Goal: Task Accomplishment & Management: Complete application form

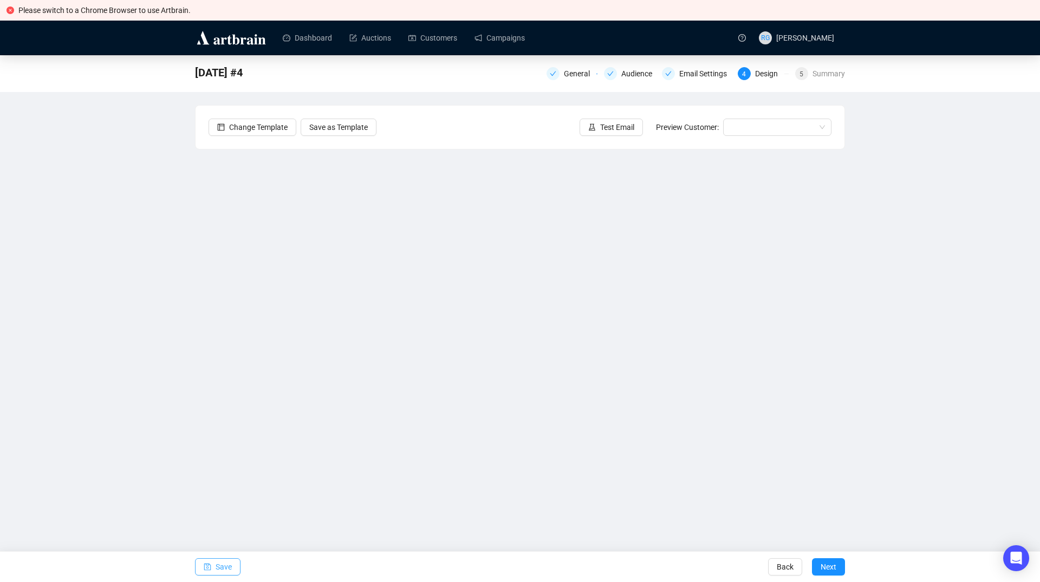
click at [226, 570] on span "Save" at bounding box center [224, 567] width 16 height 30
click at [217, 570] on span "Save" at bounding box center [224, 567] width 16 height 30
click at [209, 570] on icon "save" at bounding box center [208, 567] width 8 height 8
click at [221, 572] on span "Save" at bounding box center [224, 567] width 16 height 30
click at [224, 570] on span "Save" at bounding box center [224, 567] width 16 height 30
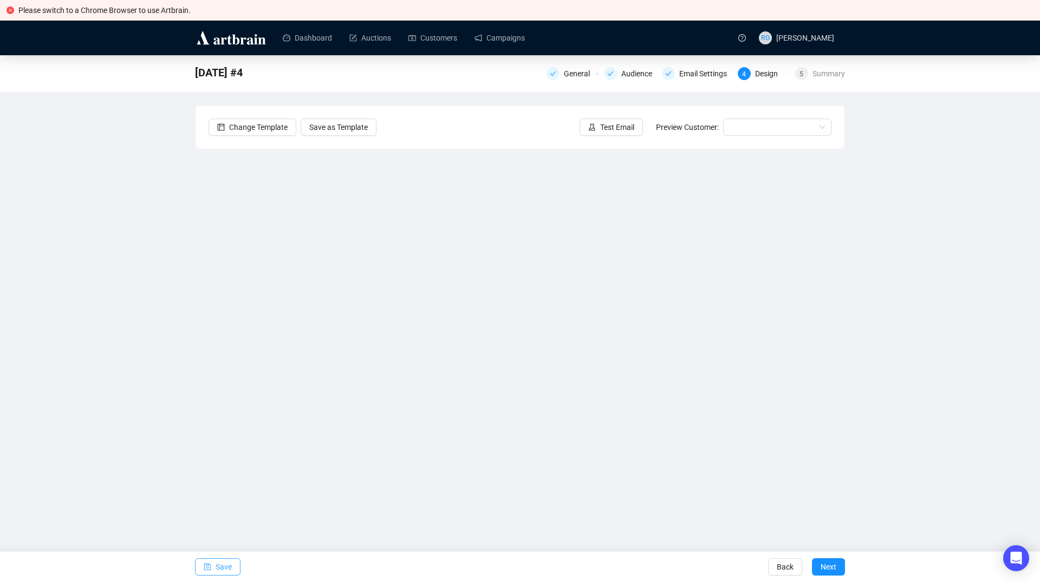
click at [222, 568] on span "Save" at bounding box center [224, 567] width 16 height 30
click at [229, 566] on span "Save" at bounding box center [224, 567] width 16 height 30
click at [216, 565] on span "Save" at bounding box center [224, 567] width 16 height 30
click at [218, 565] on span "Save" at bounding box center [224, 567] width 16 height 30
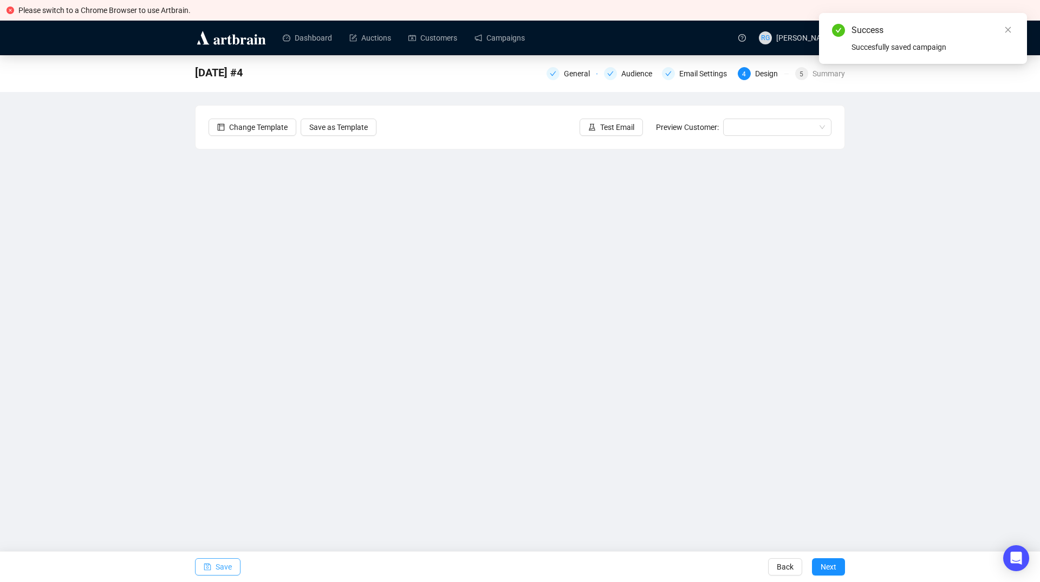
click at [224, 564] on span "Save" at bounding box center [224, 567] width 16 height 30
click at [755, 127] on input "search" at bounding box center [772, 127] width 86 height 16
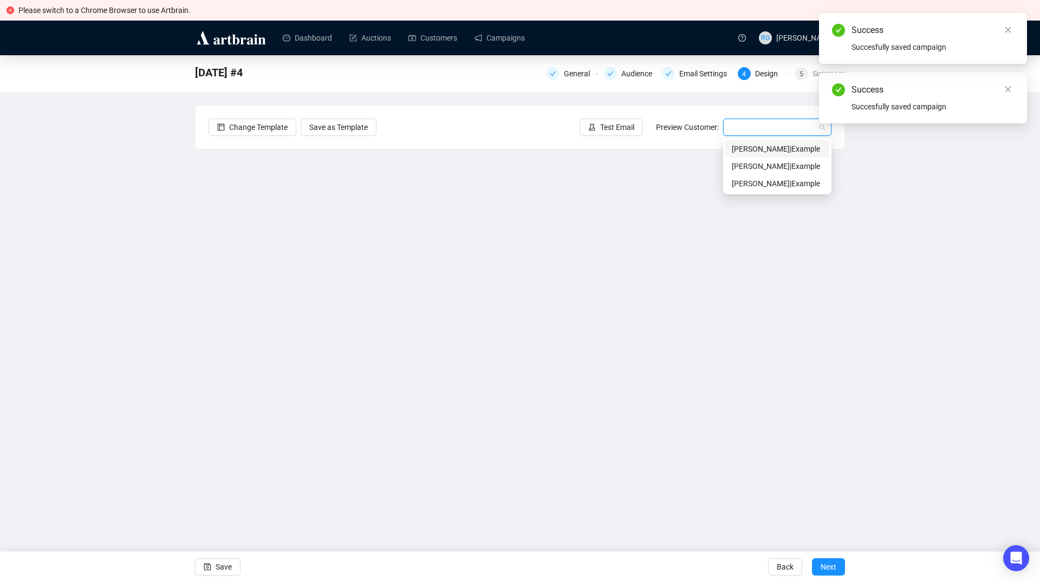
click at [754, 151] on div "[PERSON_NAME] | Example" at bounding box center [777, 149] width 91 height 12
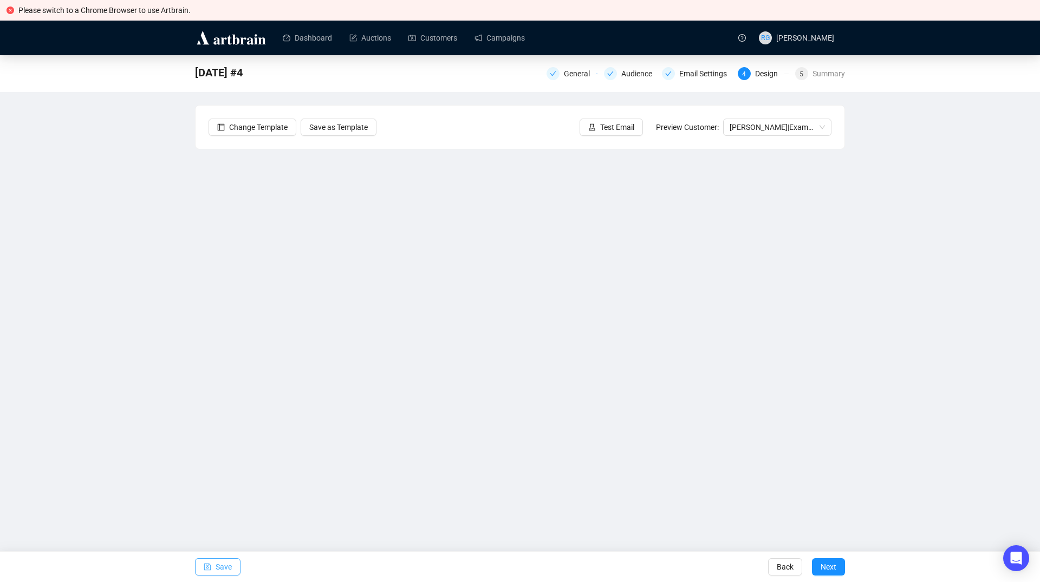
click at [229, 566] on span "Save" at bounding box center [224, 567] width 16 height 30
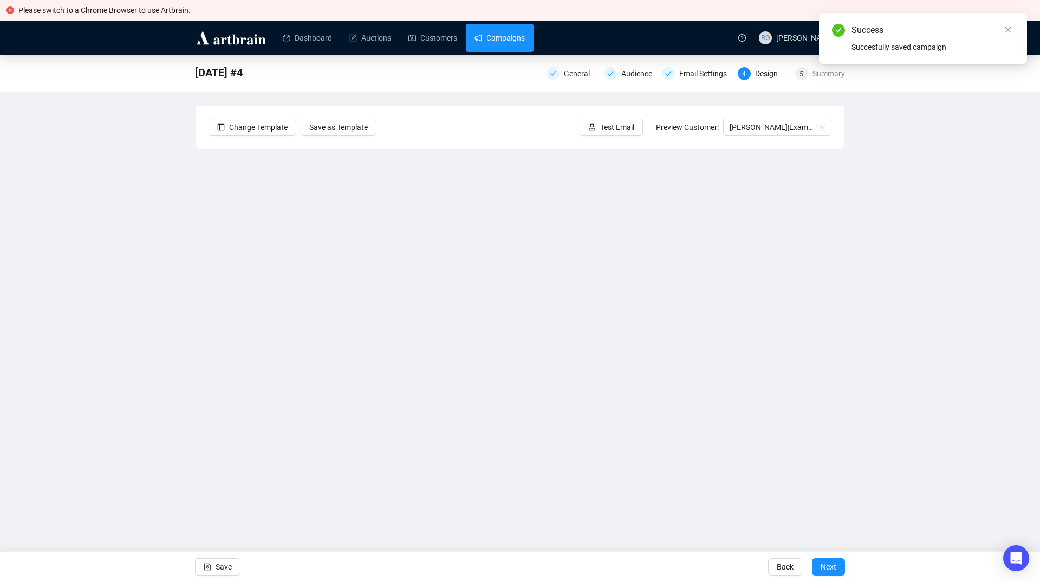
click at [509, 38] on link "Campaigns" at bounding box center [499, 38] width 50 height 28
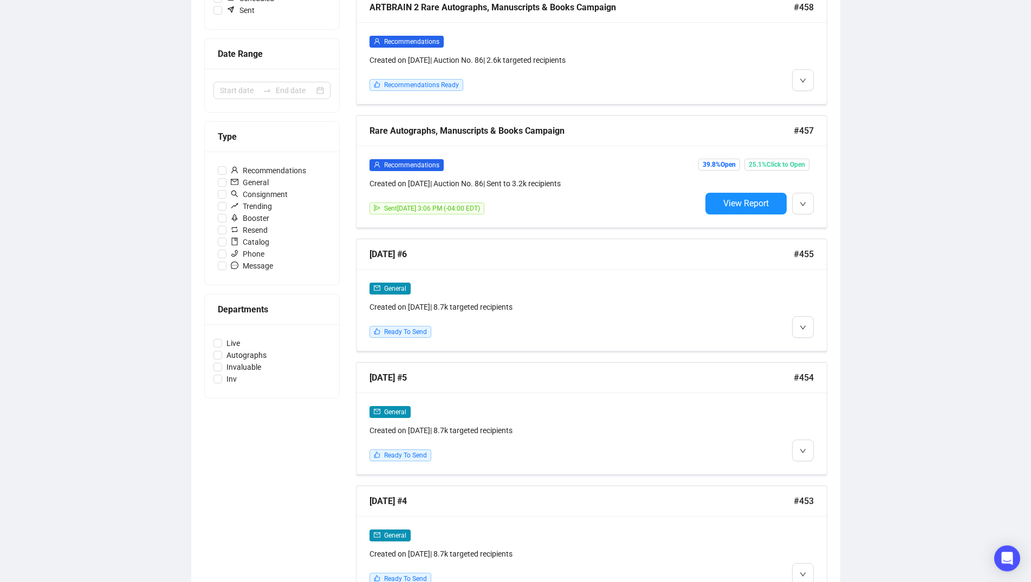
scroll to position [266, 0]
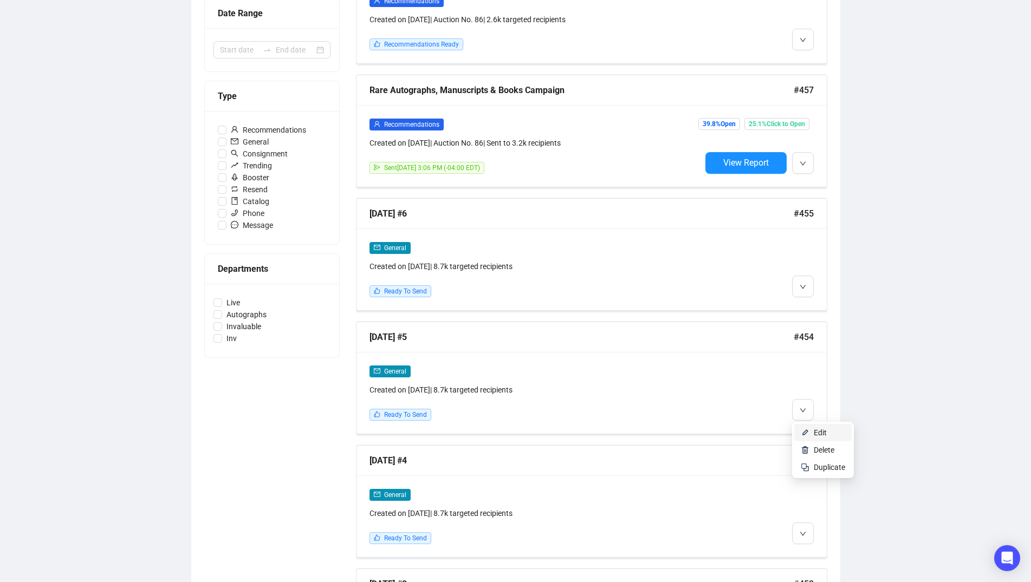
click at [810, 431] on li "Edit" at bounding box center [822, 432] width 57 height 17
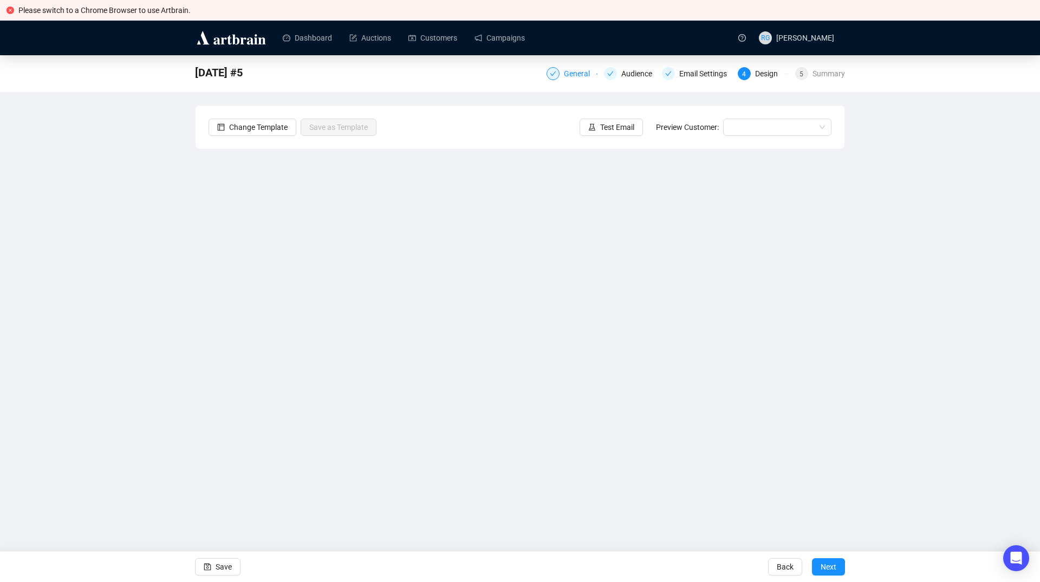
click at [579, 76] on div "General" at bounding box center [580, 73] width 32 height 13
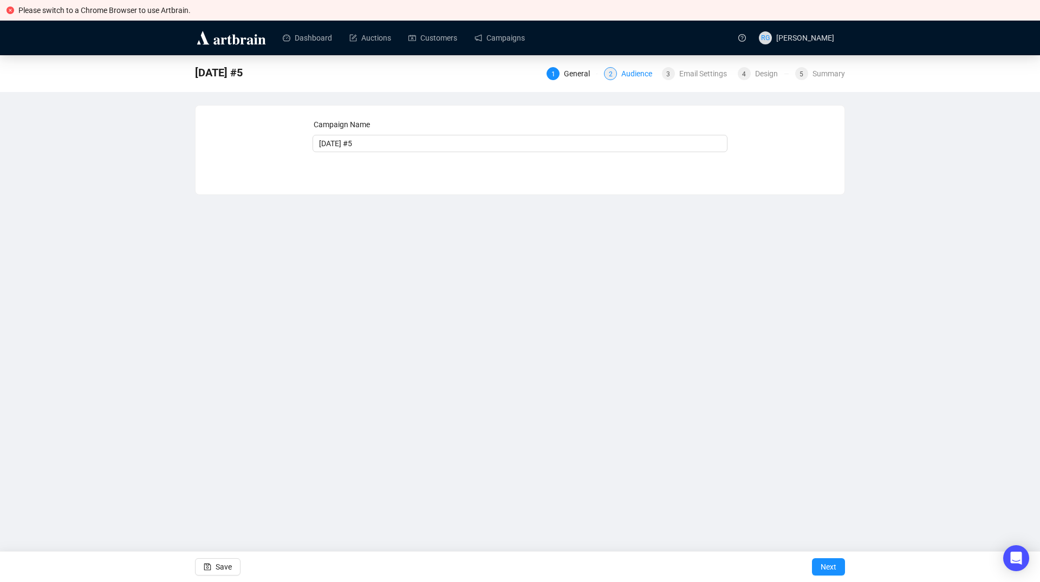
click at [622, 73] on div "2 Audience" at bounding box center [629, 73] width 51 height 13
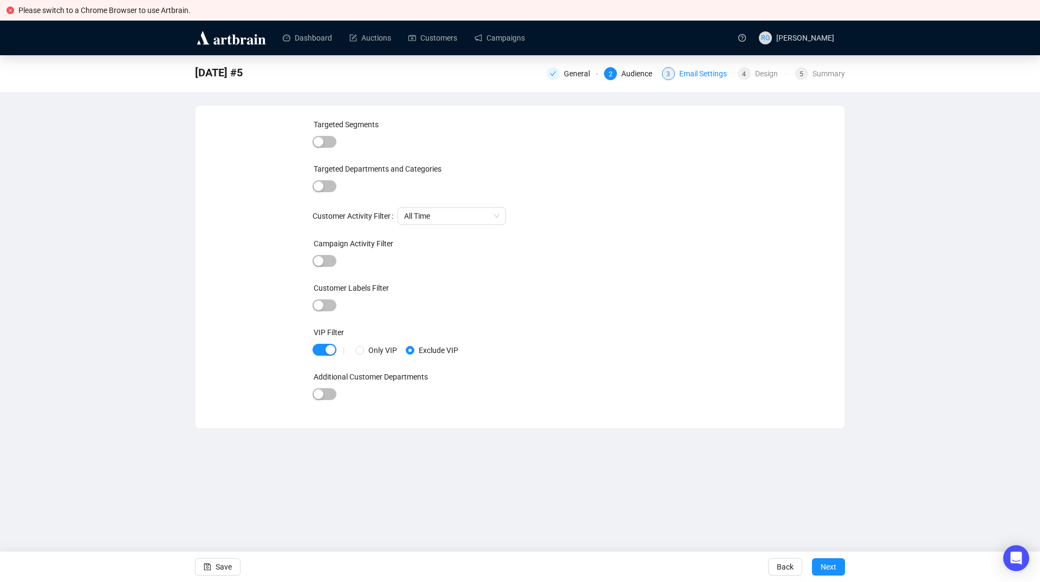
click at [682, 75] on div "Email Settings" at bounding box center [706, 73] width 54 height 13
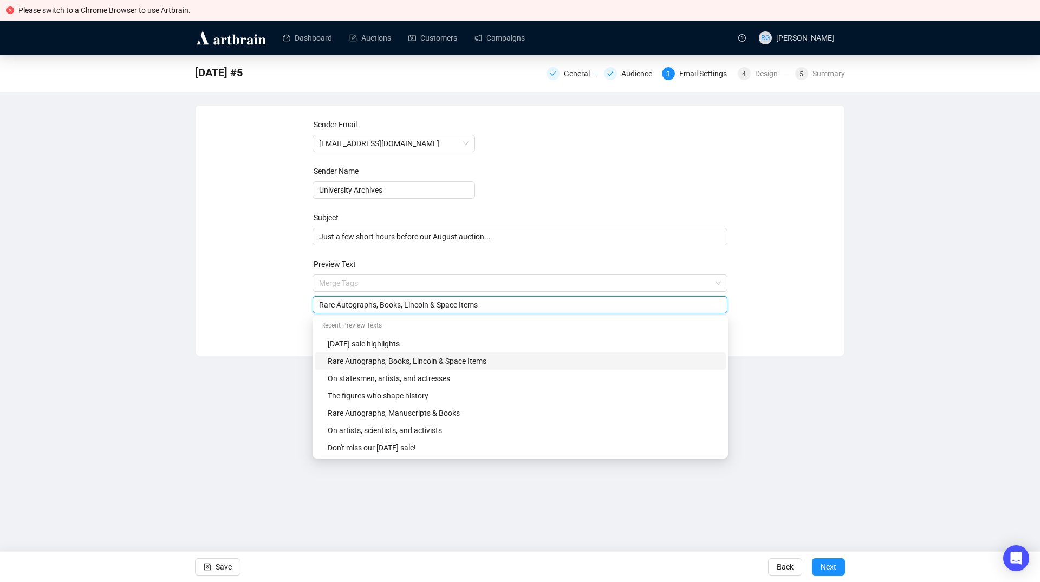
drag, startPoint x: 381, startPoint y: 284, endPoint x: 496, endPoint y: 290, distance: 114.4
click at [496, 299] on input "Rare Autographs, Books, Lincoln & Space Items" at bounding box center [520, 305] width 402 height 12
click at [402, 414] on div "Rare Autographs, Manuscripts & Books" at bounding box center [524, 413] width 392 height 12
type input "Rare Autographs, Manuscripts & Books"
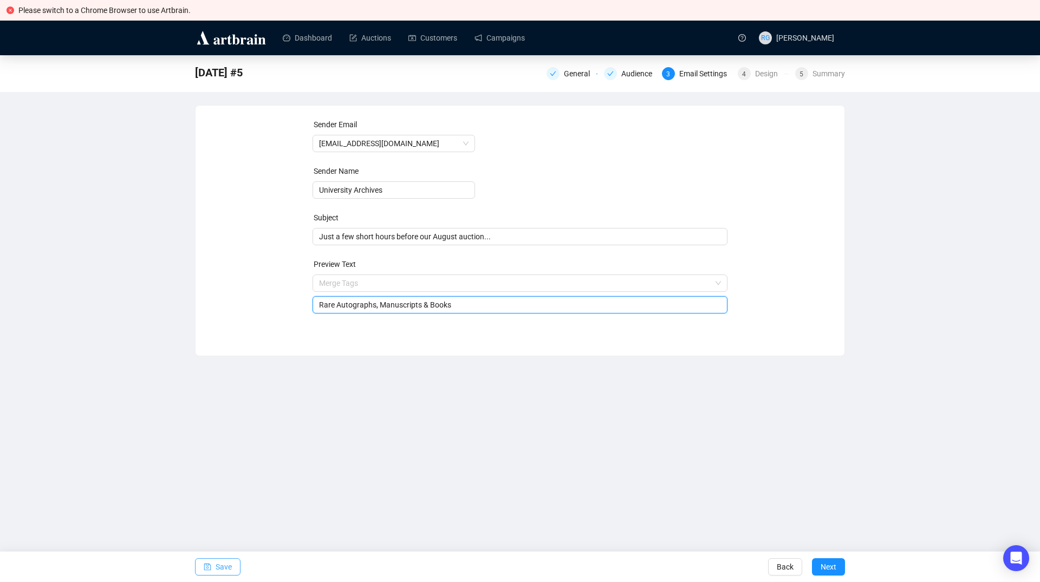
click at [210, 567] on icon "save" at bounding box center [208, 567] width 8 height 8
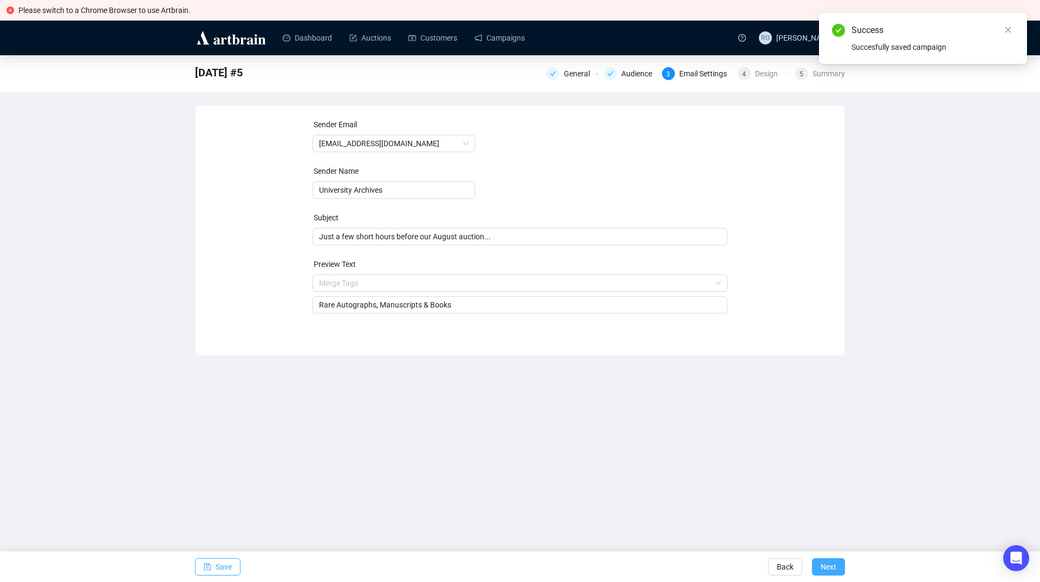
click at [829, 566] on span "Next" at bounding box center [828, 567] width 16 height 30
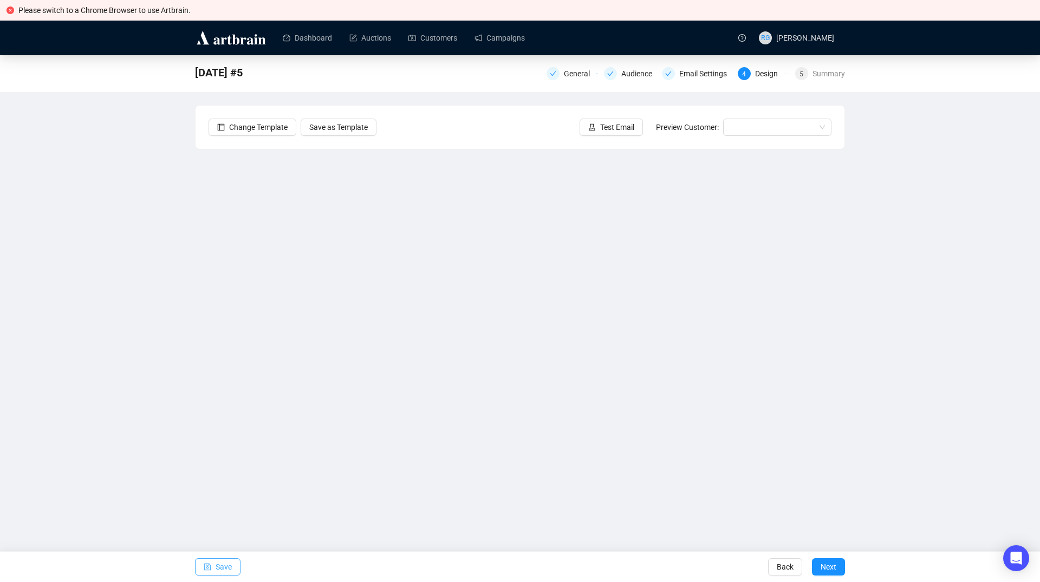
click at [223, 565] on span "Save" at bounding box center [224, 567] width 16 height 30
click at [228, 565] on span "Save" at bounding box center [224, 567] width 16 height 30
click at [209, 567] on icon "save" at bounding box center [208, 567] width 8 height 8
click at [203, 564] on button "Save" at bounding box center [217, 566] width 45 height 17
click at [231, 564] on span "Save" at bounding box center [224, 567] width 16 height 30
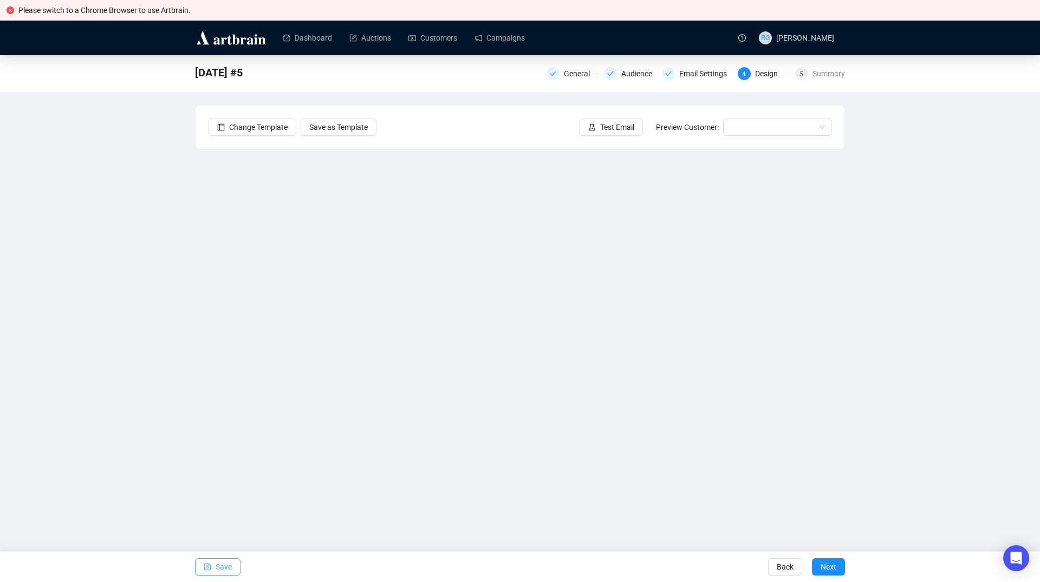
click at [226, 569] on span "Save" at bounding box center [224, 567] width 16 height 30
click at [199, 565] on button "Save" at bounding box center [217, 566] width 45 height 17
click at [221, 564] on span "Save" at bounding box center [224, 567] width 16 height 30
click at [226, 564] on span "Save" at bounding box center [224, 567] width 16 height 30
click at [225, 564] on span "Save" at bounding box center [224, 567] width 16 height 30
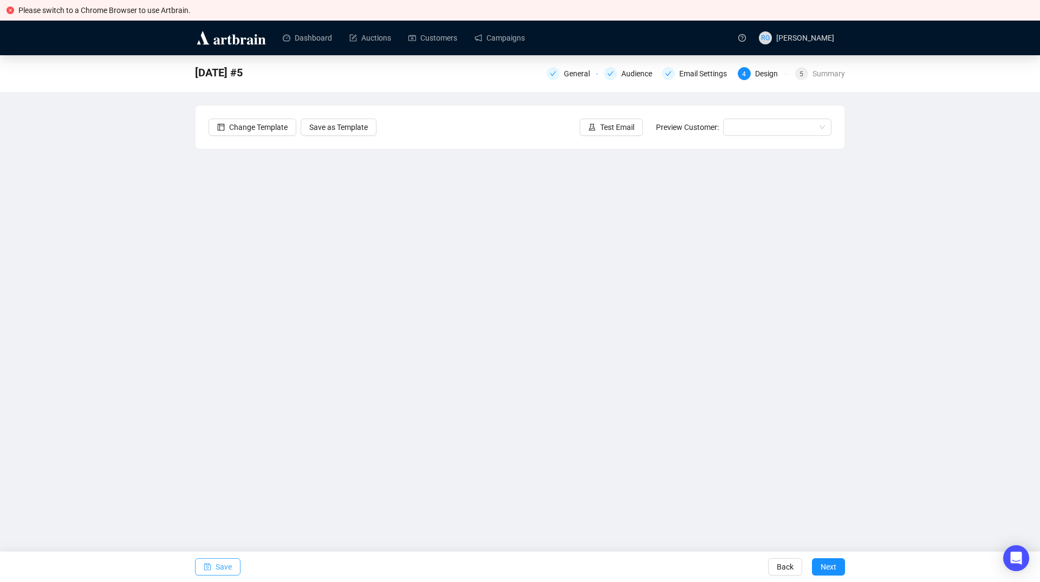
click at [223, 567] on span "Save" at bounding box center [224, 567] width 16 height 30
click at [217, 564] on span "Save" at bounding box center [224, 567] width 16 height 30
click at [211, 569] on button "Save" at bounding box center [217, 566] width 45 height 17
click at [215, 562] on button "Save" at bounding box center [217, 566] width 45 height 17
click at [231, 561] on span "Save" at bounding box center [224, 567] width 16 height 30
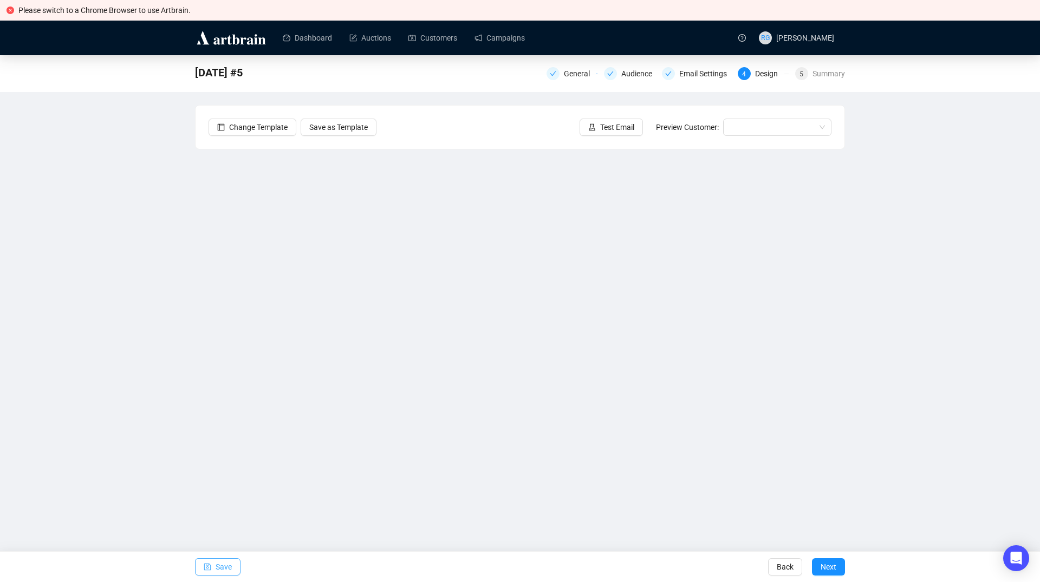
click at [199, 573] on button "Save" at bounding box center [217, 566] width 45 height 17
click at [221, 569] on span "Save" at bounding box center [224, 567] width 16 height 30
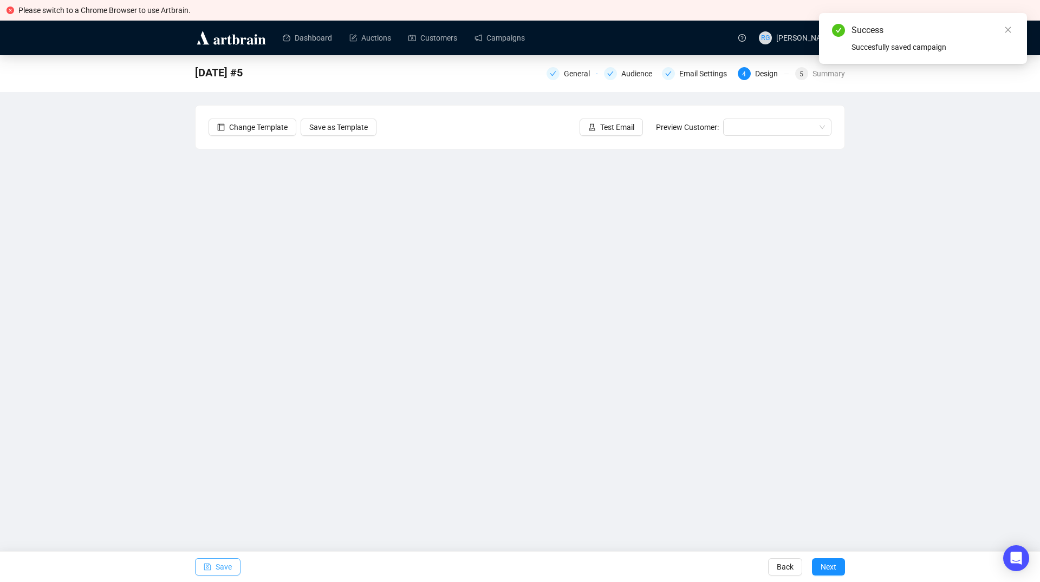
click at [225, 569] on span "Save" at bounding box center [224, 567] width 16 height 30
click at [733, 126] on input "search" at bounding box center [772, 127] width 86 height 16
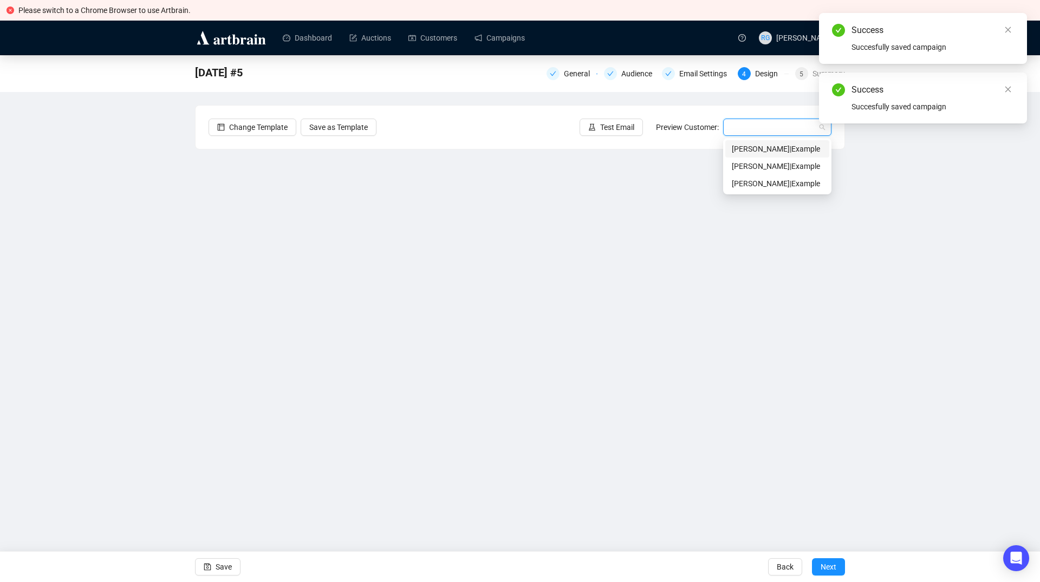
click at [737, 149] on div "[PERSON_NAME] | Example" at bounding box center [777, 149] width 91 height 12
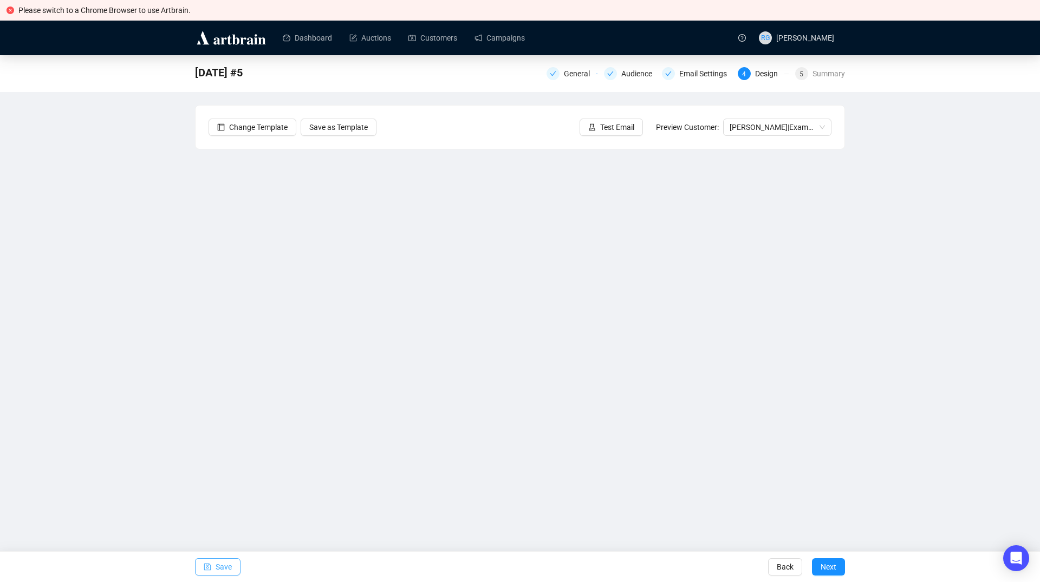
click at [220, 570] on span "Save" at bounding box center [224, 567] width 16 height 30
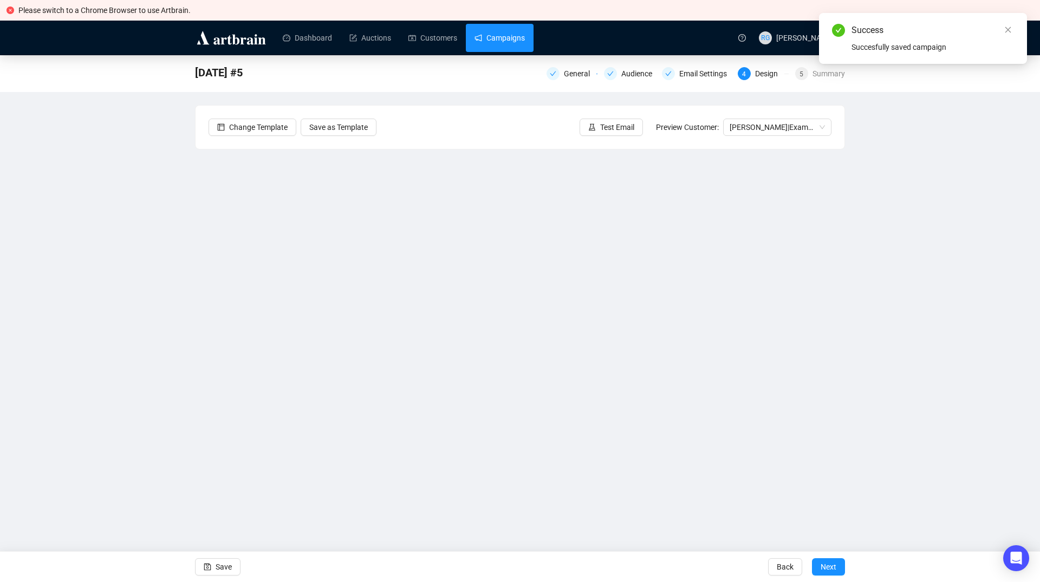
click at [505, 46] on link "Campaigns" at bounding box center [499, 38] width 50 height 28
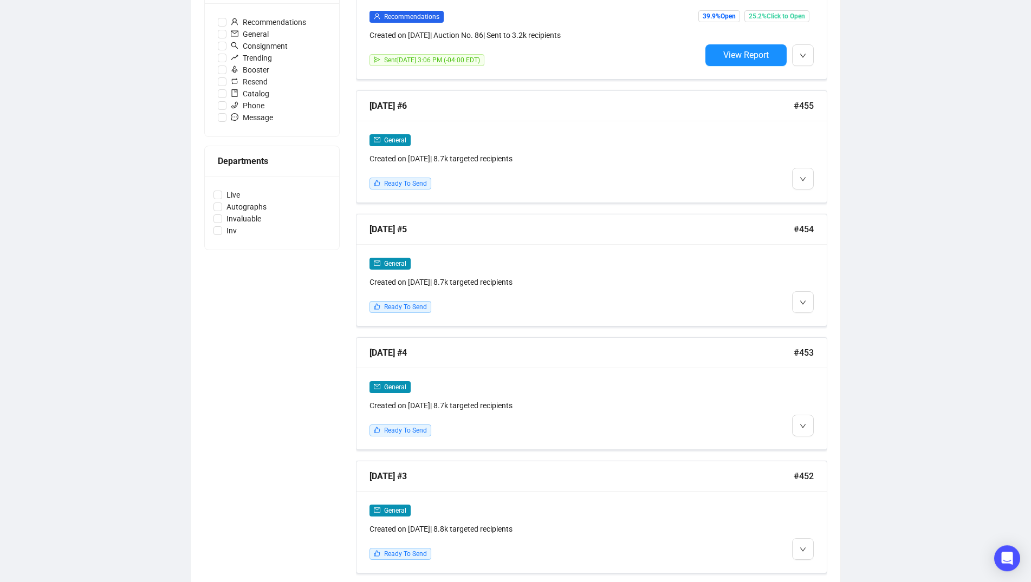
scroll to position [377, 0]
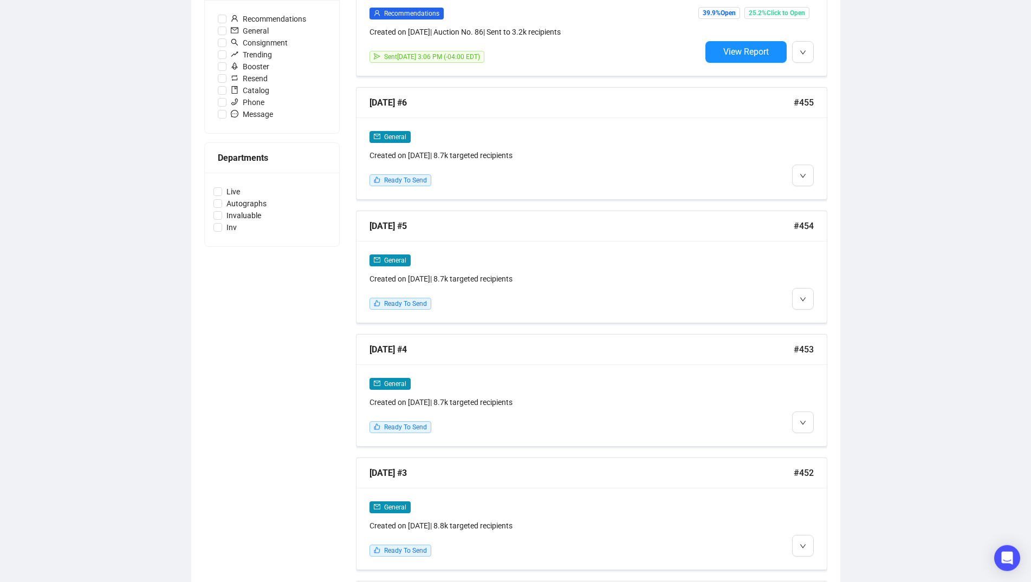
click at [1002, 337] on div "Campaigns Draft Campaigns 9 Scheduled Campaigns 0 Sent Campaigns 325 Campaigns …" at bounding box center [515, 274] width 1031 height 1192
click at [804, 420] on icon "down" at bounding box center [802, 423] width 6 height 6
click at [815, 447] on span "Edit" at bounding box center [819, 444] width 13 height 9
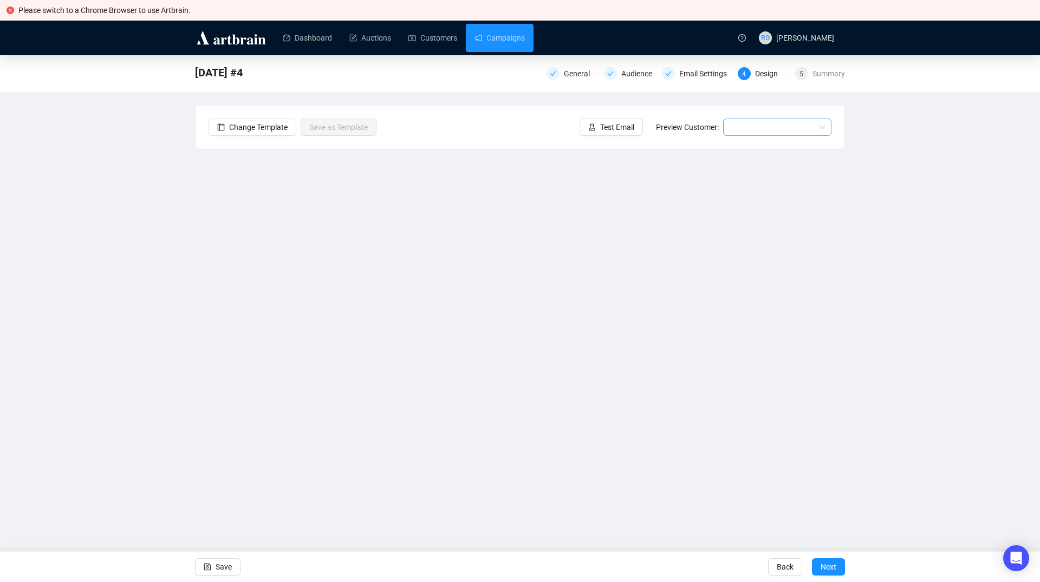
click at [736, 126] on input "search" at bounding box center [772, 127] width 86 height 16
click at [739, 150] on div "[PERSON_NAME] | Example" at bounding box center [777, 149] width 91 height 12
click at [738, 125] on span "[PERSON_NAME] | Example" at bounding box center [776, 127] width 95 height 16
click at [503, 33] on link "Campaigns" at bounding box center [499, 38] width 50 height 28
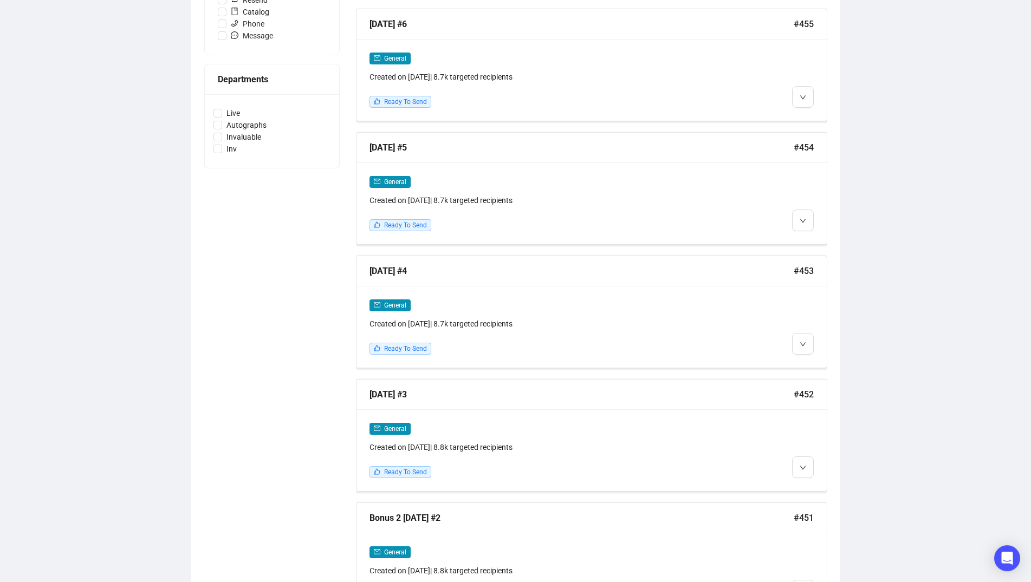
scroll to position [459, 0]
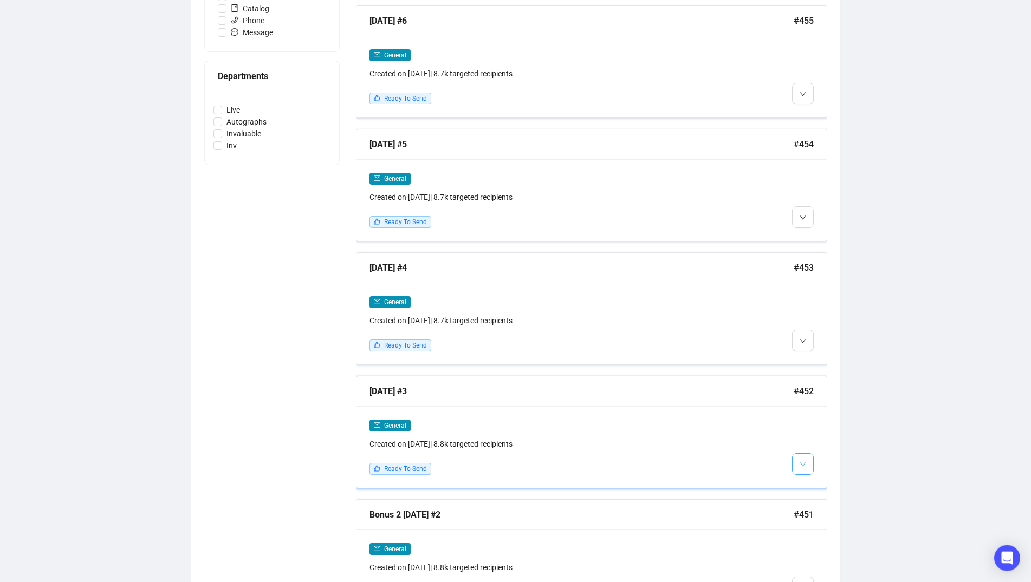
click at [805, 459] on span "button" at bounding box center [802, 464] width 6 height 14
click at [806, 482] on img at bounding box center [804, 486] width 9 height 9
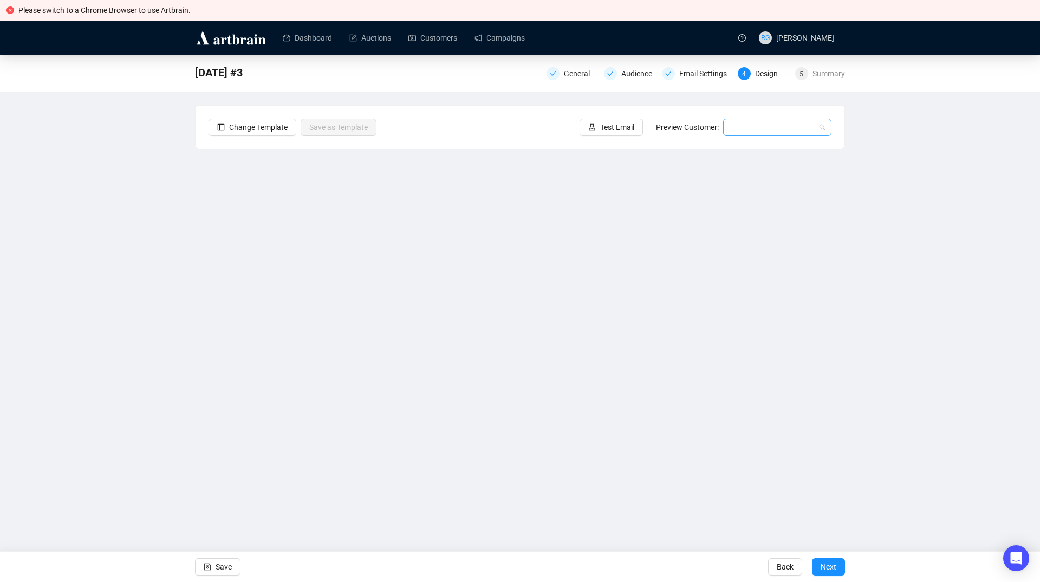
click at [733, 127] on input "search" at bounding box center [772, 127] width 86 height 16
click at [745, 147] on div "[PERSON_NAME] | Example" at bounding box center [777, 149] width 91 height 12
click at [497, 39] on link "Campaigns" at bounding box center [499, 38] width 50 height 28
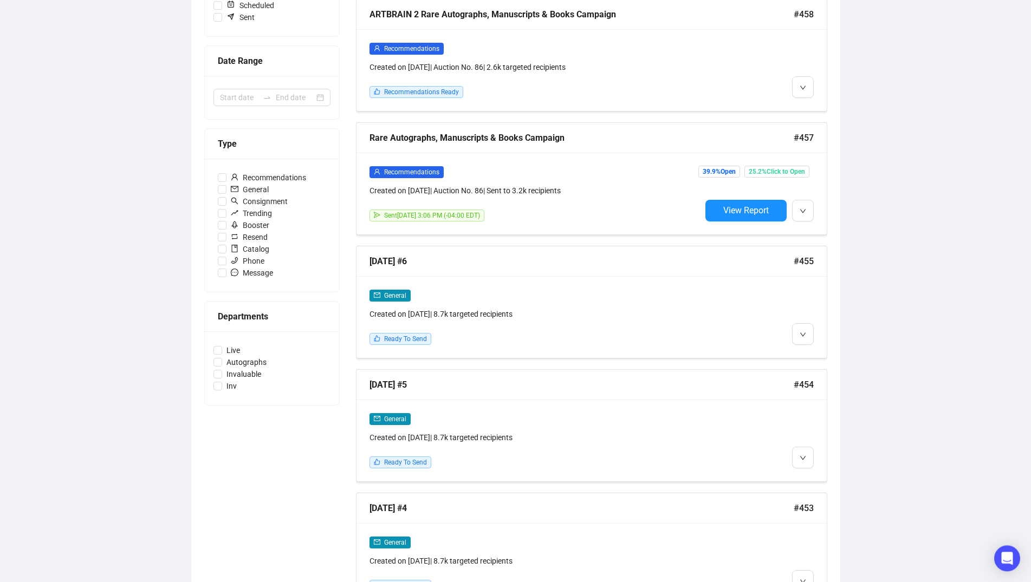
scroll to position [220, 0]
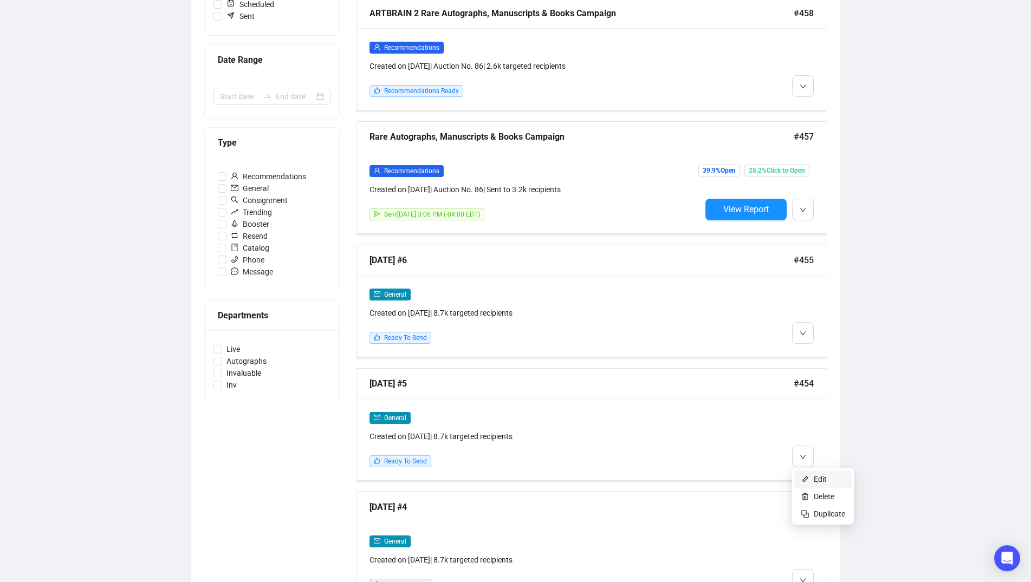
click at [809, 476] on img at bounding box center [804, 479] width 9 height 9
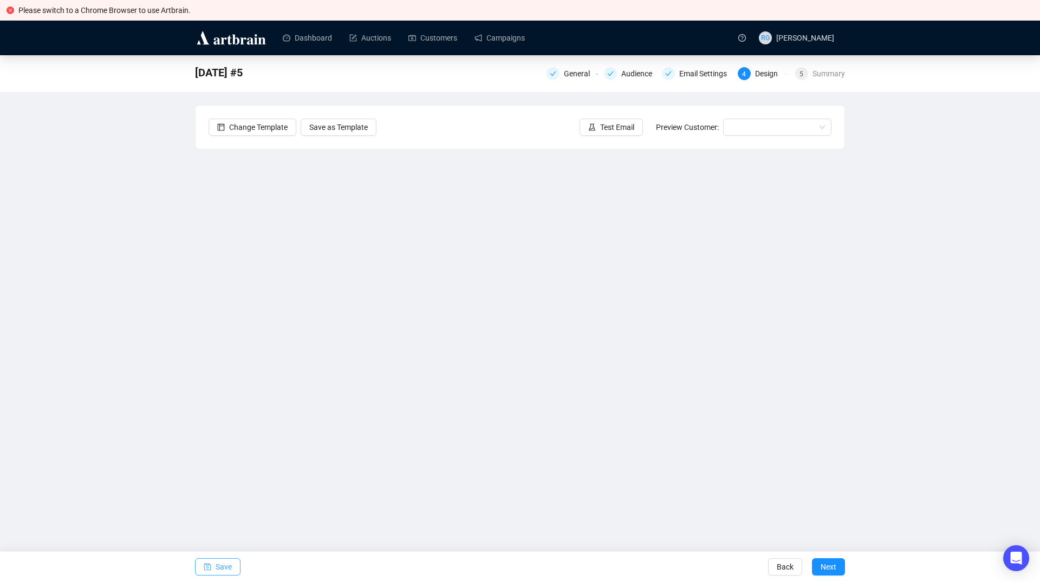
click at [220, 566] on span "Save" at bounding box center [224, 567] width 16 height 30
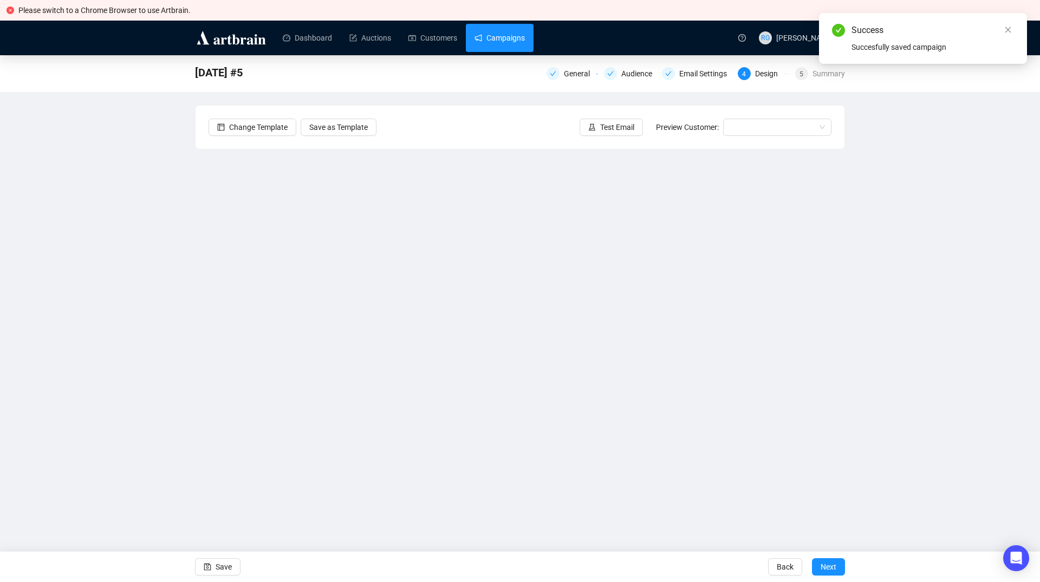
click at [494, 35] on link "Campaigns" at bounding box center [499, 38] width 50 height 28
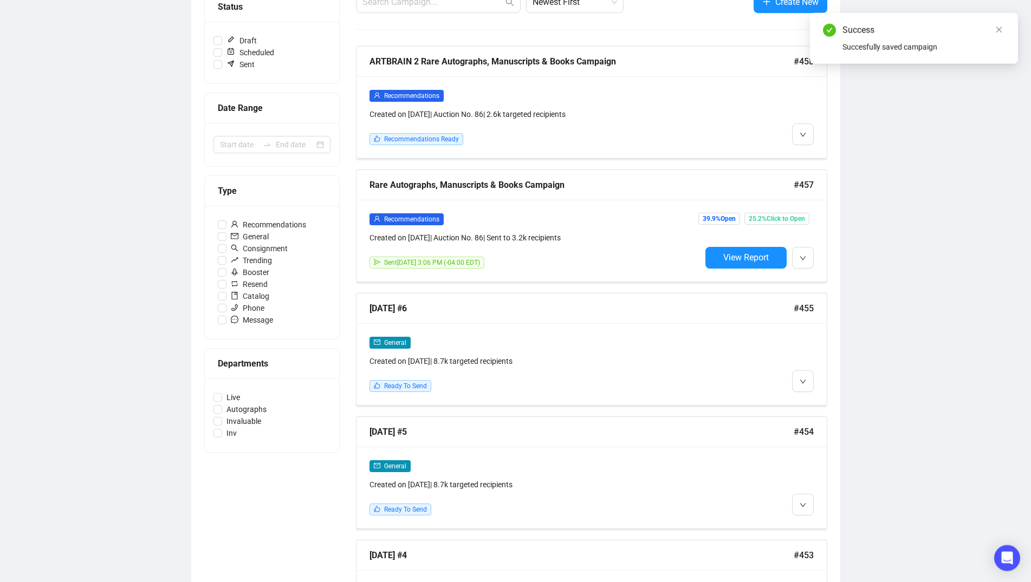
scroll to position [175, 0]
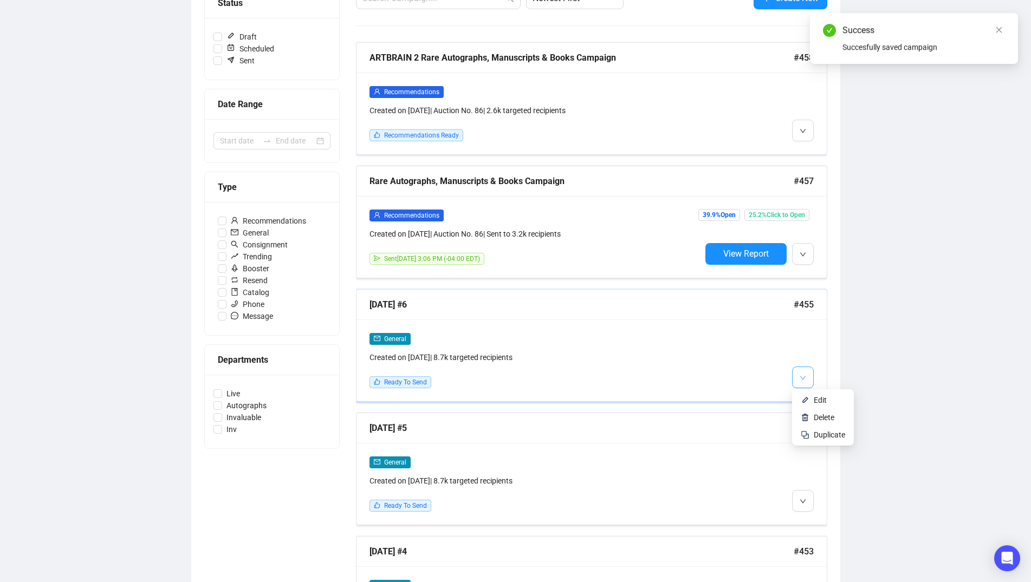
click at [803, 372] on span "button" at bounding box center [802, 377] width 6 height 14
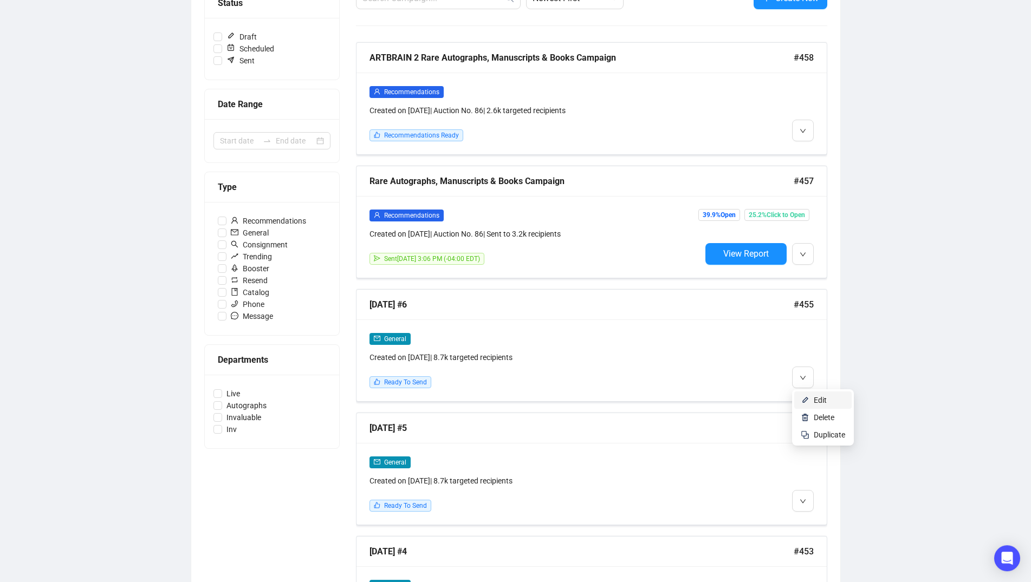
click at [809, 397] on img at bounding box center [804, 400] width 9 height 9
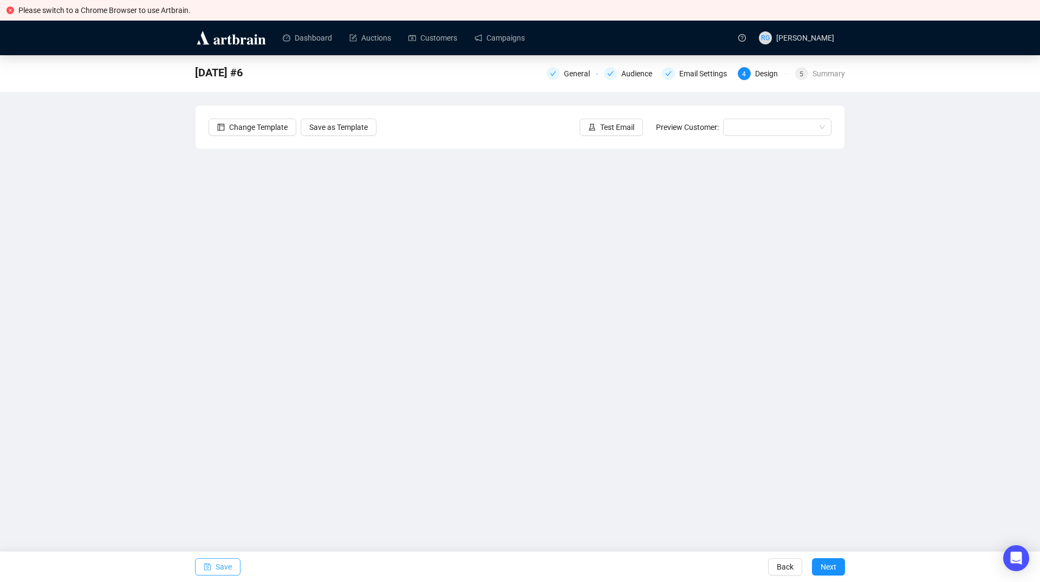
click at [218, 566] on span "Save" at bounding box center [224, 567] width 16 height 30
click at [210, 564] on icon "save" at bounding box center [208, 567] width 8 height 8
click at [232, 570] on button "Save" at bounding box center [217, 566] width 45 height 17
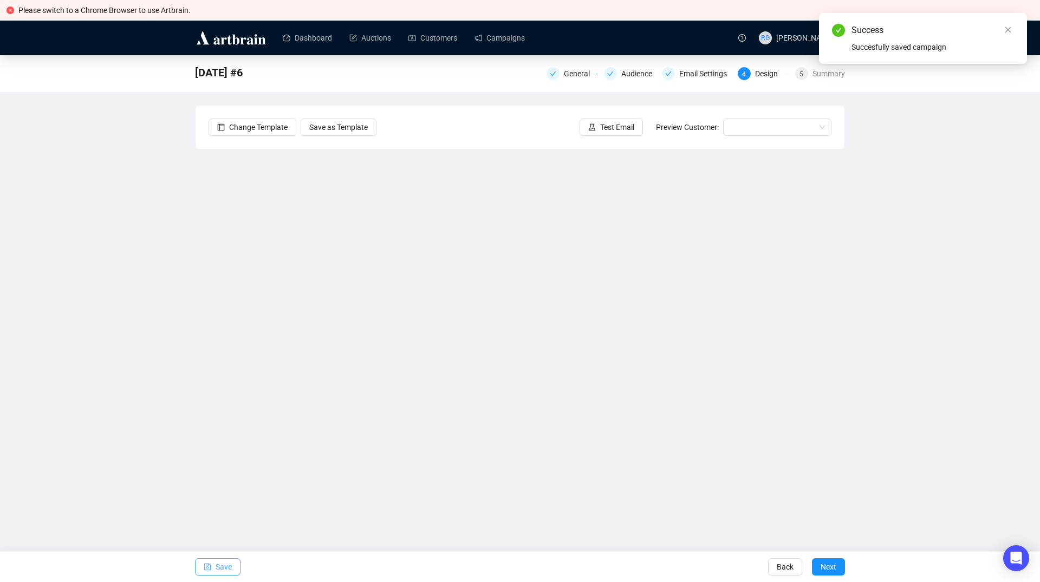
click at [215, 565] on button "Save" at bounding box center [217, 566] width 45 height 17
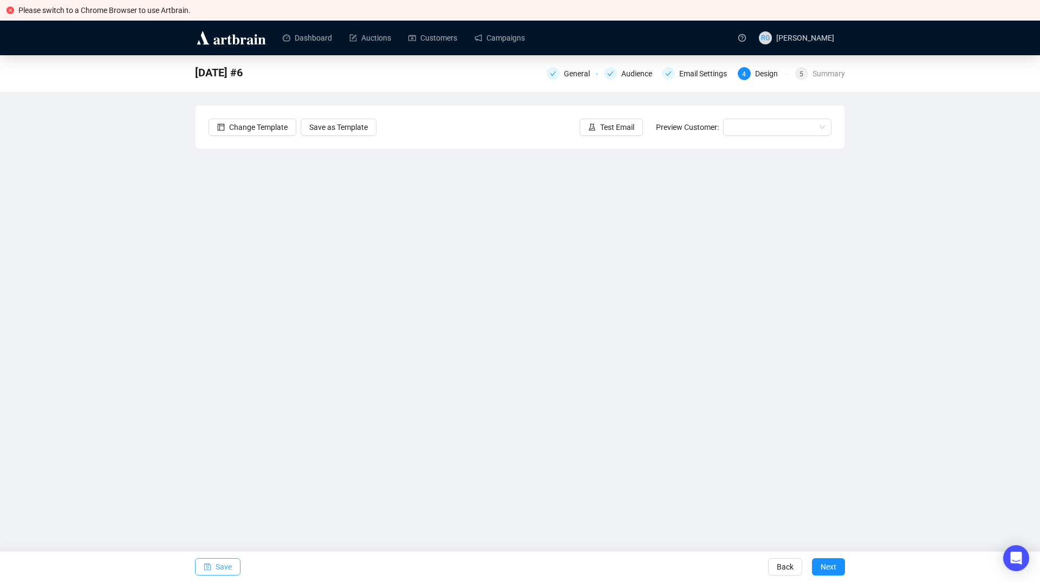
click at [229, 565] on span "Save" at bounding box center [224, 567] width 16 height 30
click at [491, 38] on link "Campaigns" at bounding box center [499, 38] width 50 height 28
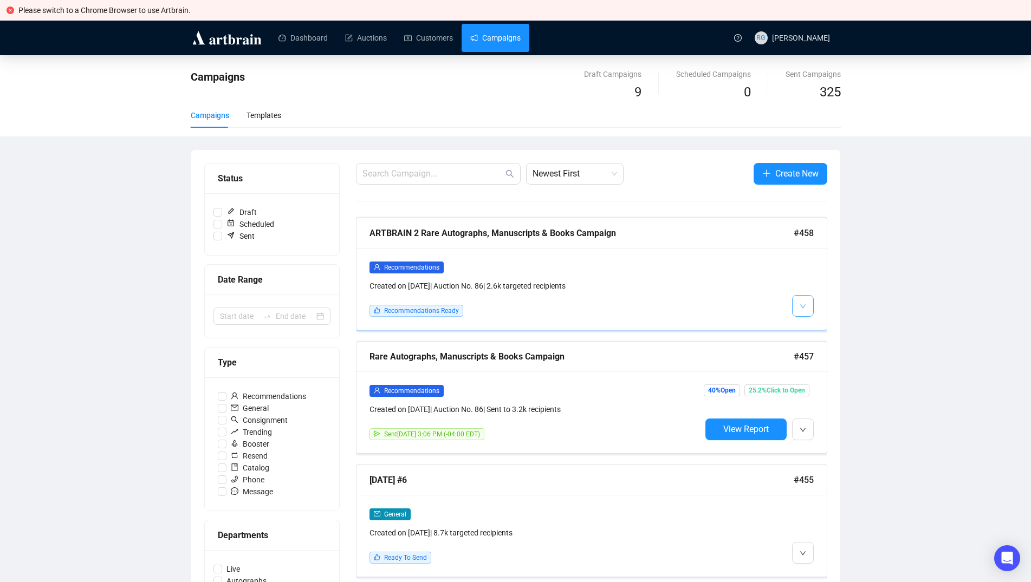
click at [799, 306] on icon "down" at bounding box center [802, 306] width 6 height 6
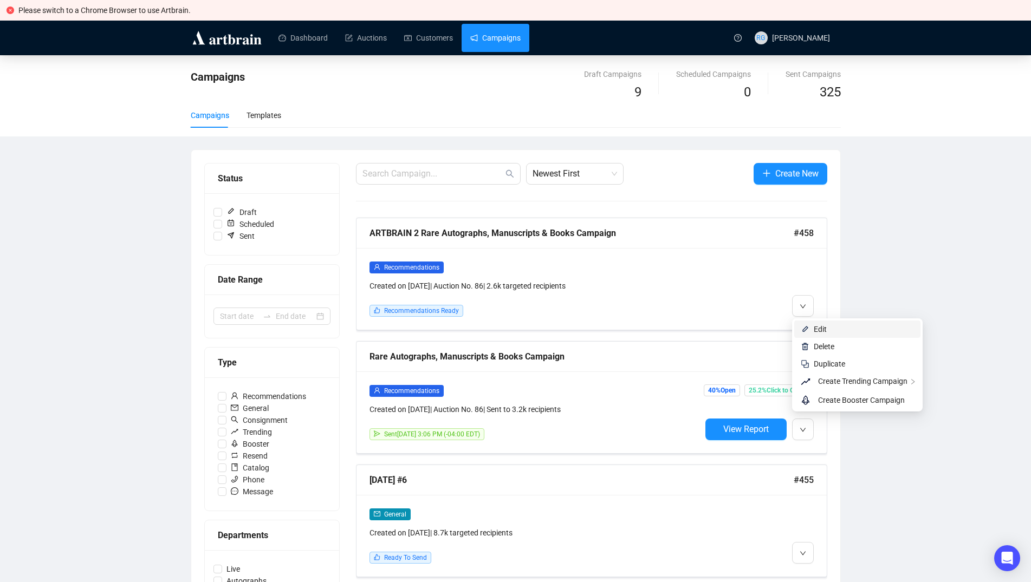
click at [813, 334] on li "Edit" at bounding box center [857, 329] width 126 height 17
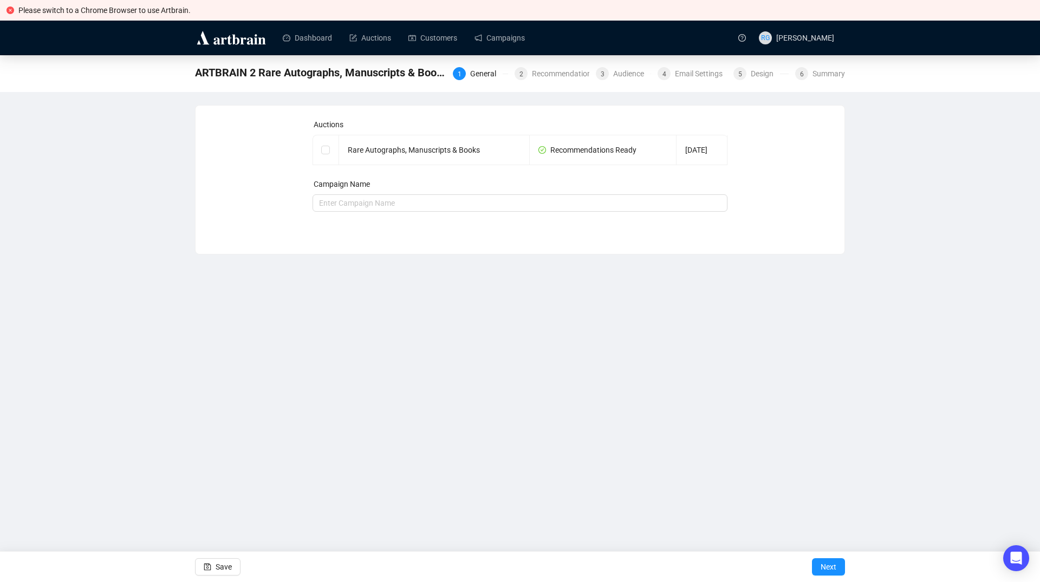
checkbox input "true"
type input "ARTBRAIN 2 Rare Autographs, Manuscripts & Books Campaign"
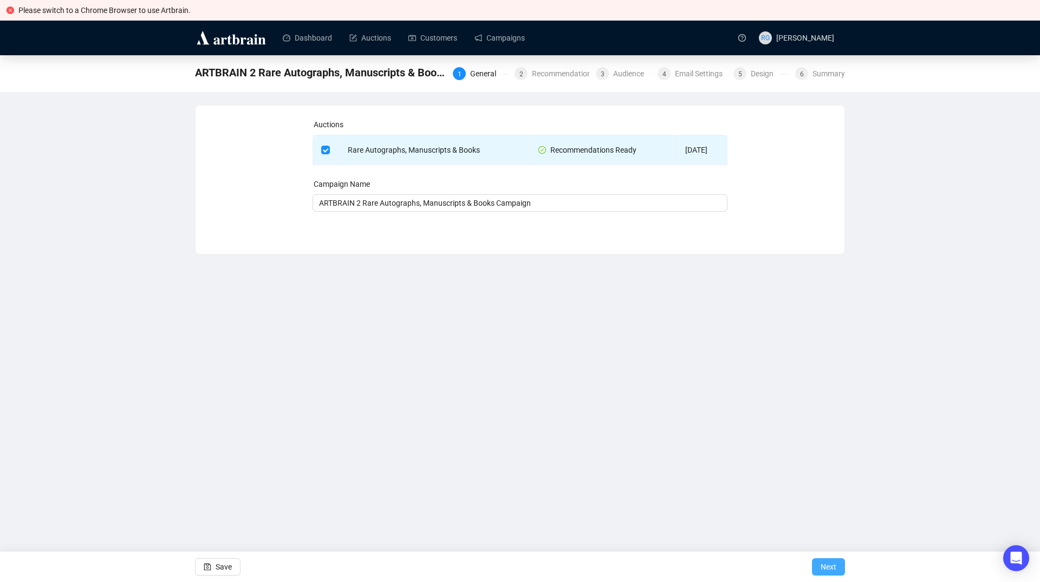
click at [832, 568] on span "Next" at bounding box center [828, 567] width 16 height 30
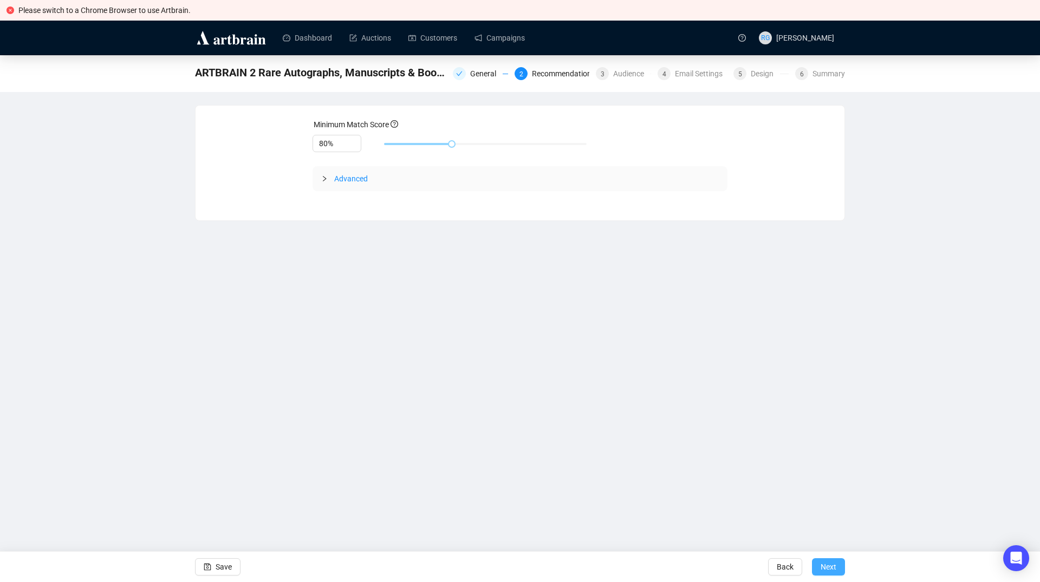
click at [832, 568] on span "Next" at bounding box center [828, 567] width 16 height 30
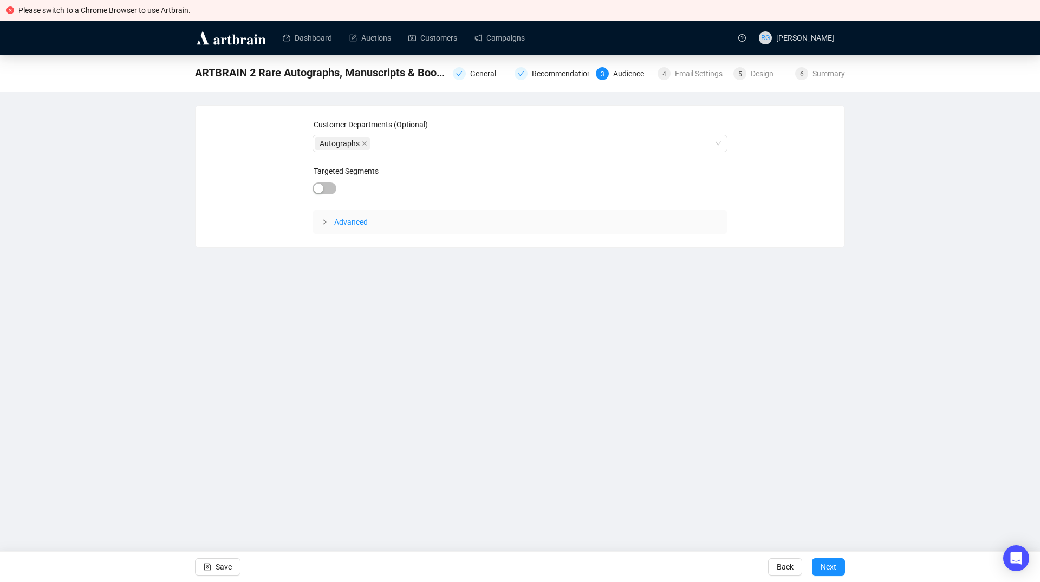
click at [832, 568] on span "Next" at bounding box center [828, 567] width 16 height 30
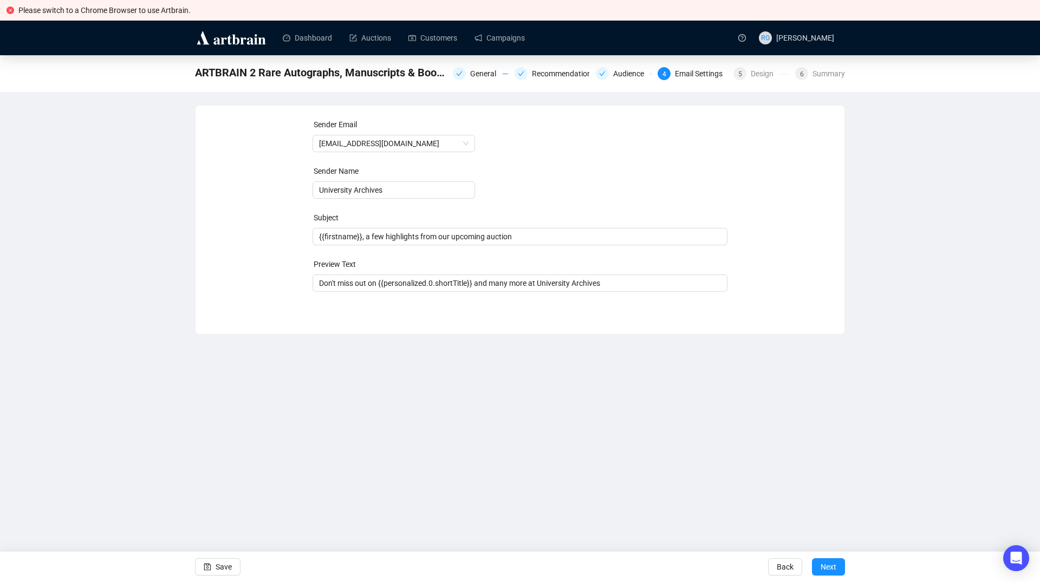
click at [832, 568] on span "Next" at bounding box center [828, 567] width 16 height 30
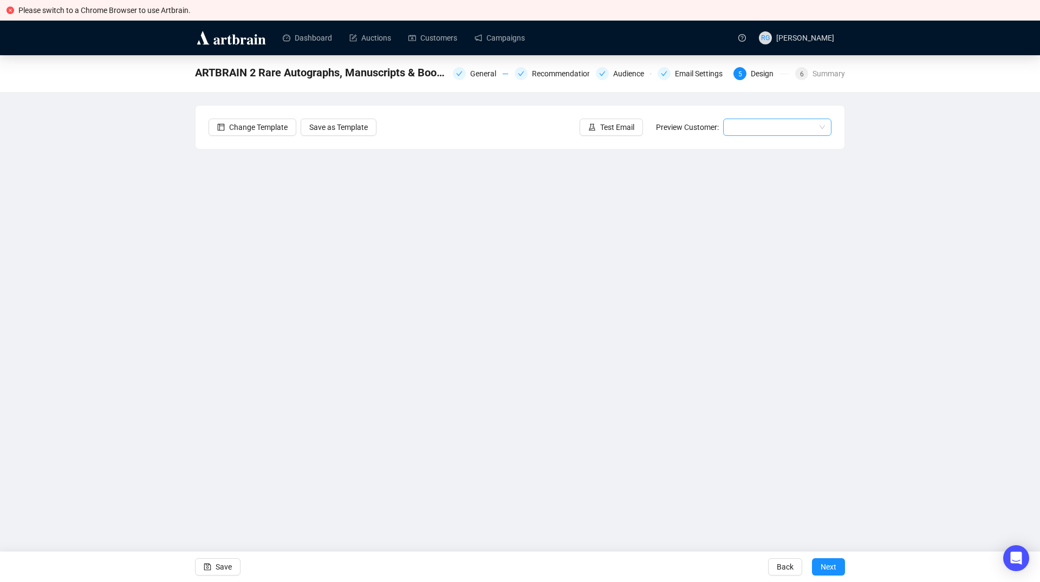
click at [771, 132] on input "search" at bounding box center [772, 127] width 86 height 16
click at [765, 184] on div "[PERSON_NAME] | Example" at bounding box center [777, 184] width 91 height 12
click at [622, 125] on span "Test Email" at bounding box center [617, 127] width 34 height 12
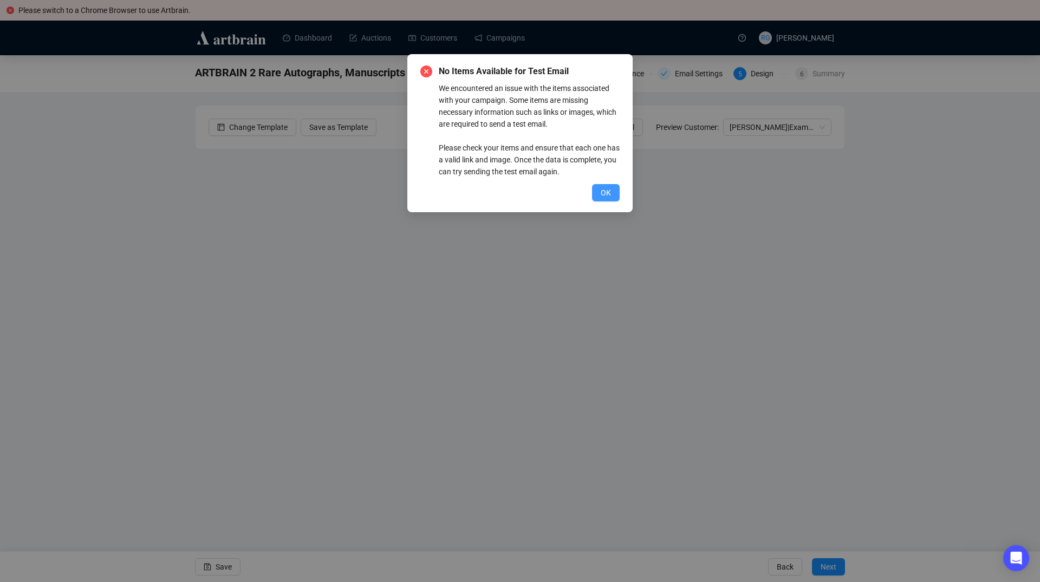
click at [615, 191] on button "OK" at bounding box center [606, 192] width 28 height 17
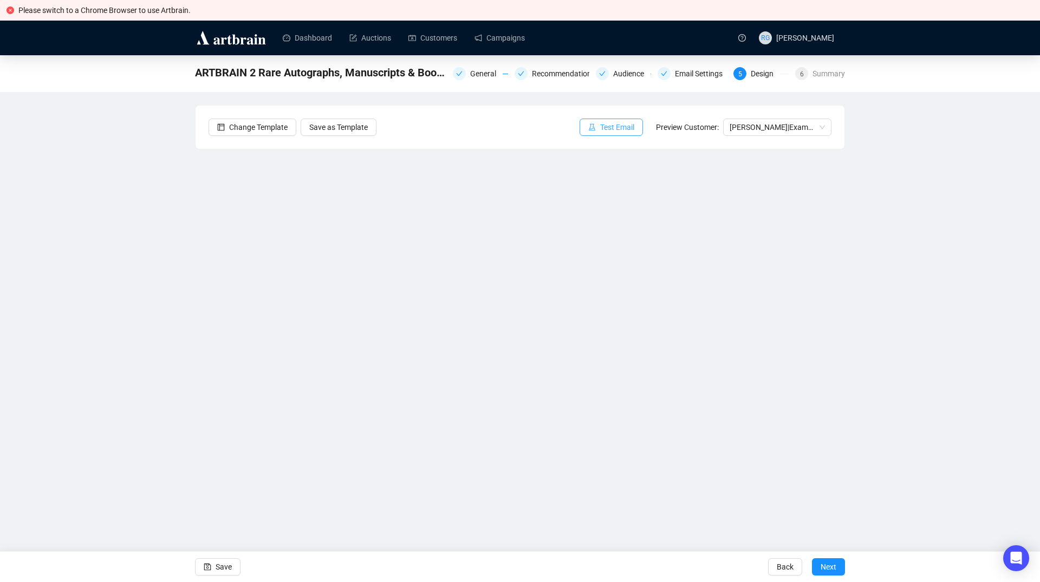
click at [616, 127] on span "Test Email" at bounding box center [617, 127] width 34 height 12
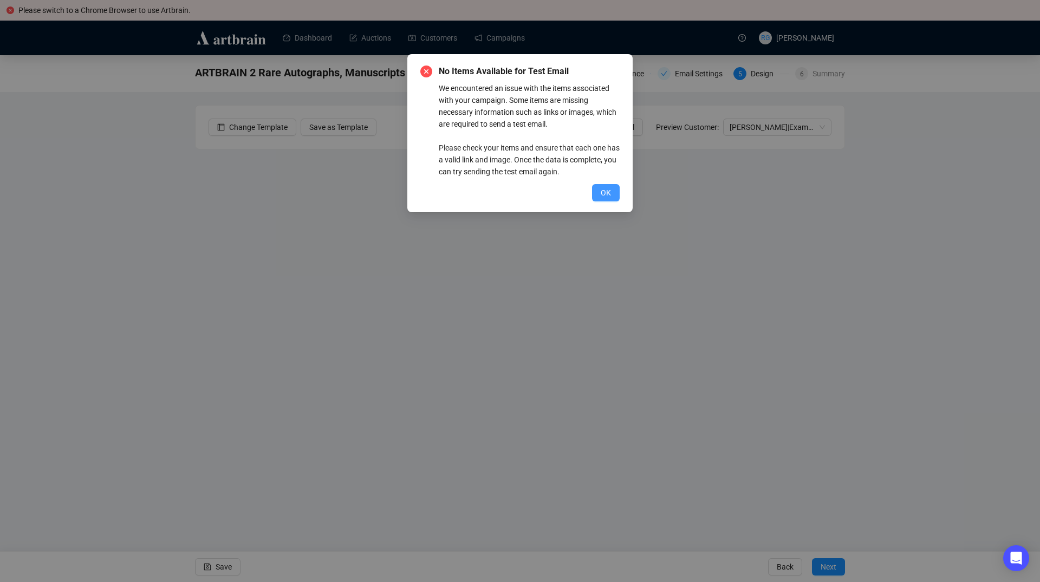
click at [608, 193] on span "OK" at bounding box center [606, 193] width 10 height 12
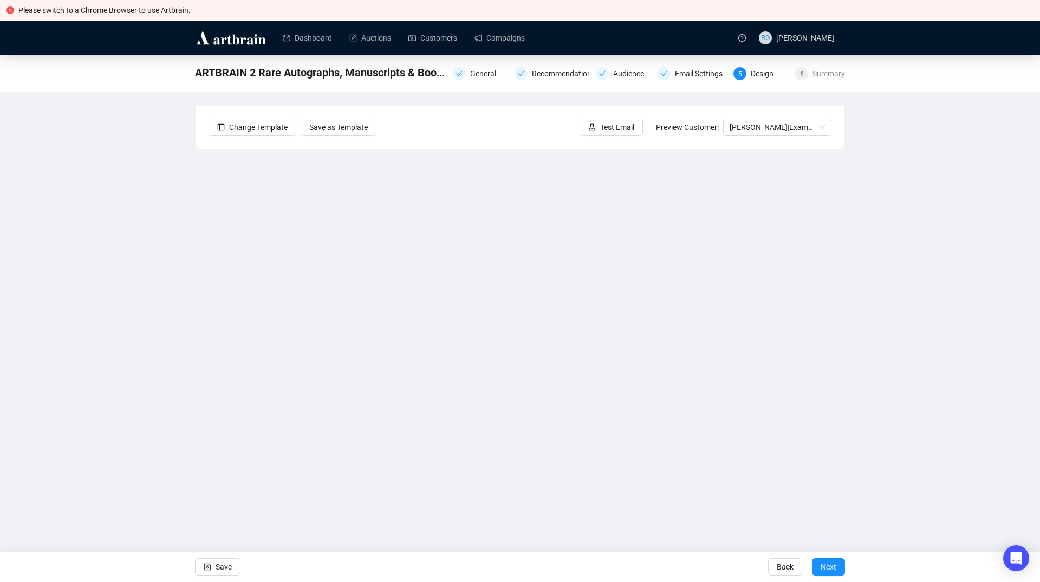
click at [494, 79] on div "Send Test Emails Enter up to 20 Test Email Addresses Send Test Emails" at bounding box center [520, 291] width 1040 height 582
click at [492, 76] on div "Send Test Emails Enter up to 20 Test Email Addresses Send Test Emails" at bounding box center [520, 291] width 1040 height 582
click at [532, 73] on div "Send Test Emails Enter up to 20 Test Email Addresses Send Test Emails" at bounding box center [520, 291] width 1040 height 582
click at [220, 570] on div "Send Test Emails Enter up to 20 Test Email Addresses Send Test Emails" at bounding box center [520, 291] width 1040 height 582
click at [485, 69] on div "Send Test Emails Enter up to 20 Test Email Addresses Send Test Emails" at bounding box center [520, 291] width 1040 height 582
